Goal: Task Accomplishment & Management: Use online tool/utility

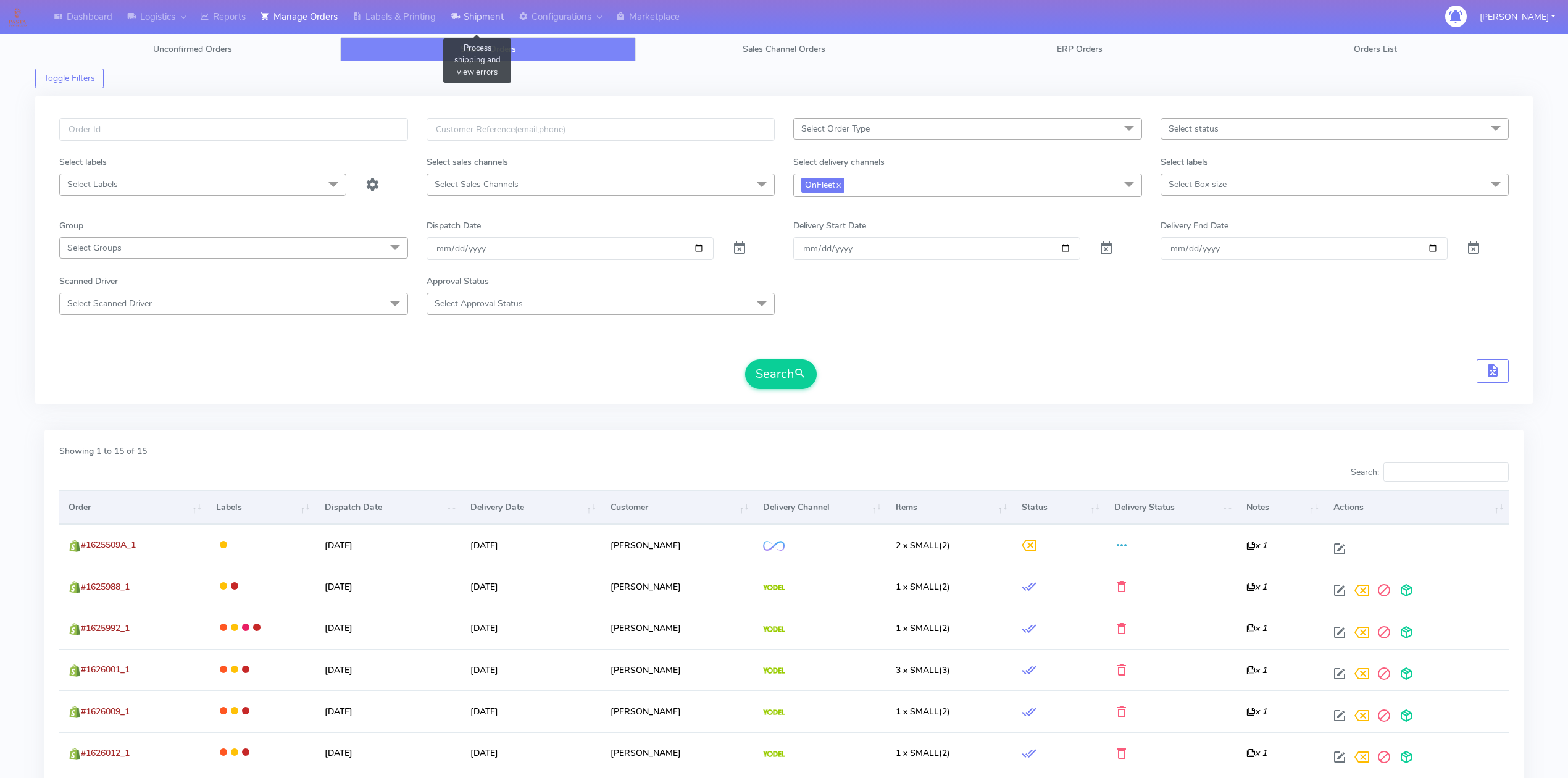
click at [470, 22] on link "Shipment" at bounding box center [477, 17] width 68 height 34
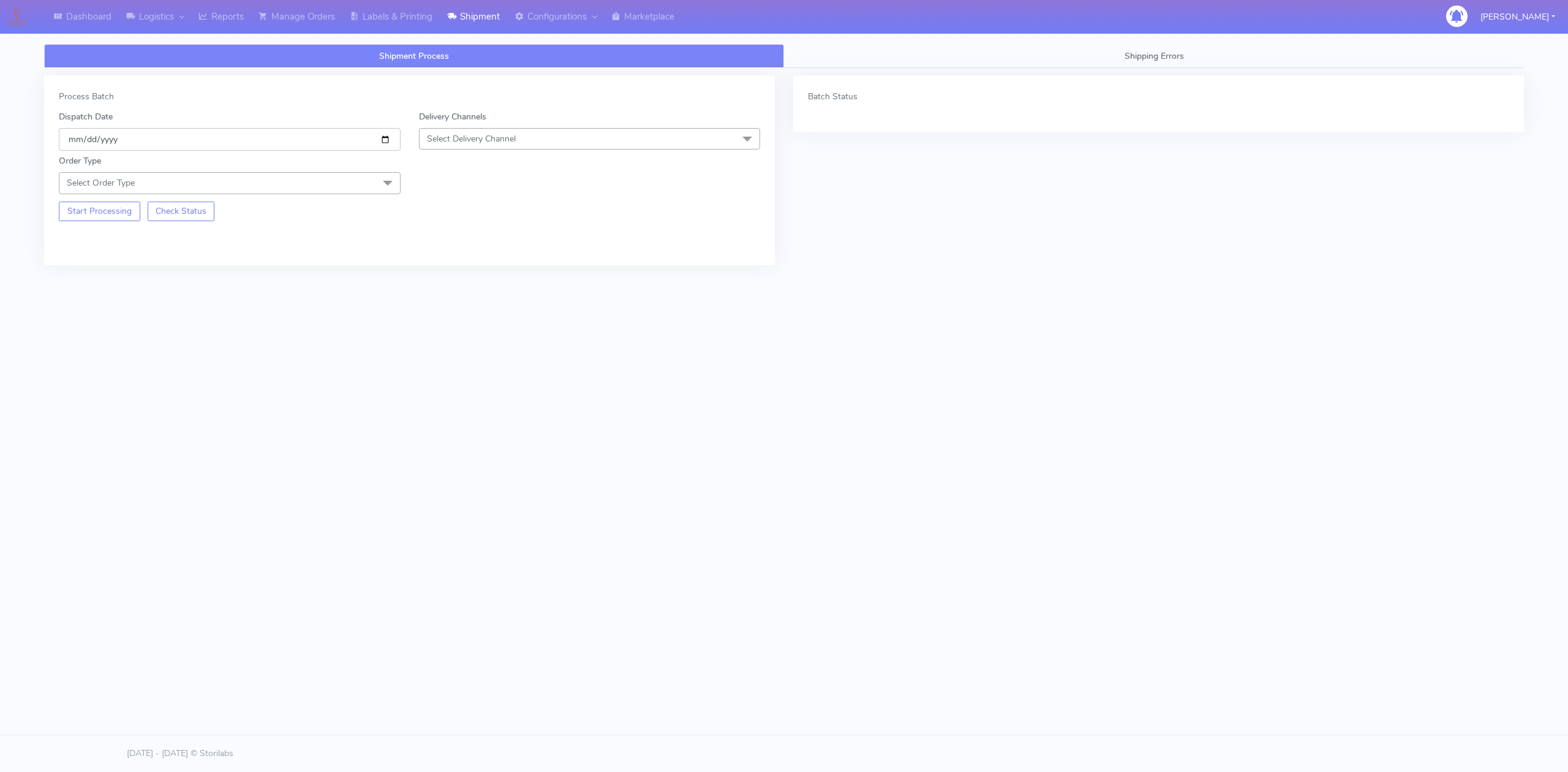
click at [386, 140] on input "[DATE]" at bounding box center [229, 140] width 342 height 22
type input "[DATE]"
click at [506, 137] on span "Select Delivery Channel" at bounding box center [471, 139] width 89 height 12
click at [477, 216] on div "OnFleet" at bounding box center [590, 216] width 328 height 13
click at [358, 180] on span "Select Order Type" at bounding box center [229, 182] width 342 height 22
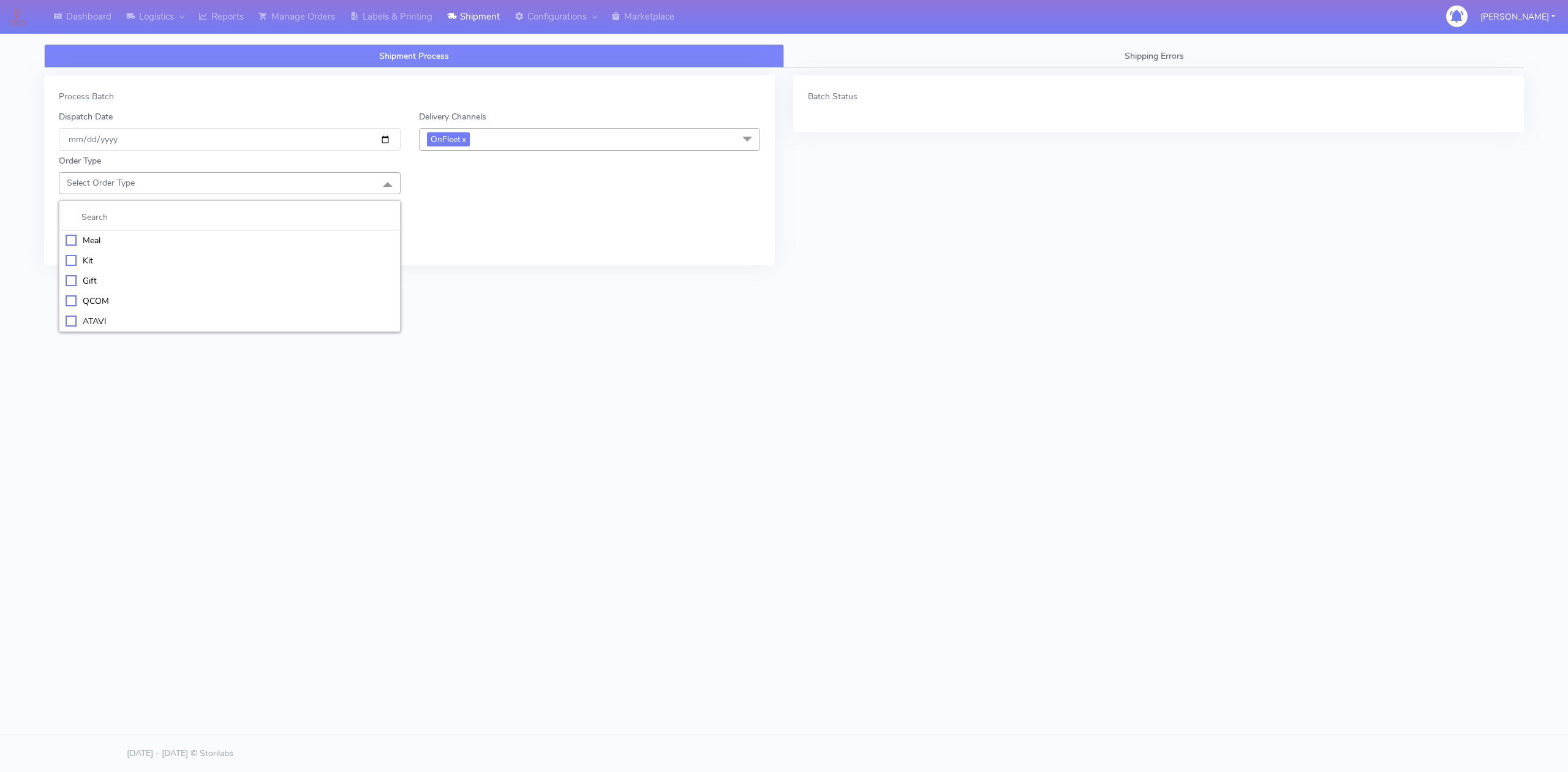
click at [100, 241] on div "Meal" at bounding box center [229, 241] width 328 height 13
click at [492, 182] on span "Select Box Size" at bounding box center [589, 182] width 342 height 22
click at [458, 241] on div "Small" at bounding box center [590, 241] width 328 height 13
click at [119, 259] on button "Start Processing" at bounding box center [100, 255] width 81 height 20
